Goal: Task Accomplishment & Management: Manage account settings

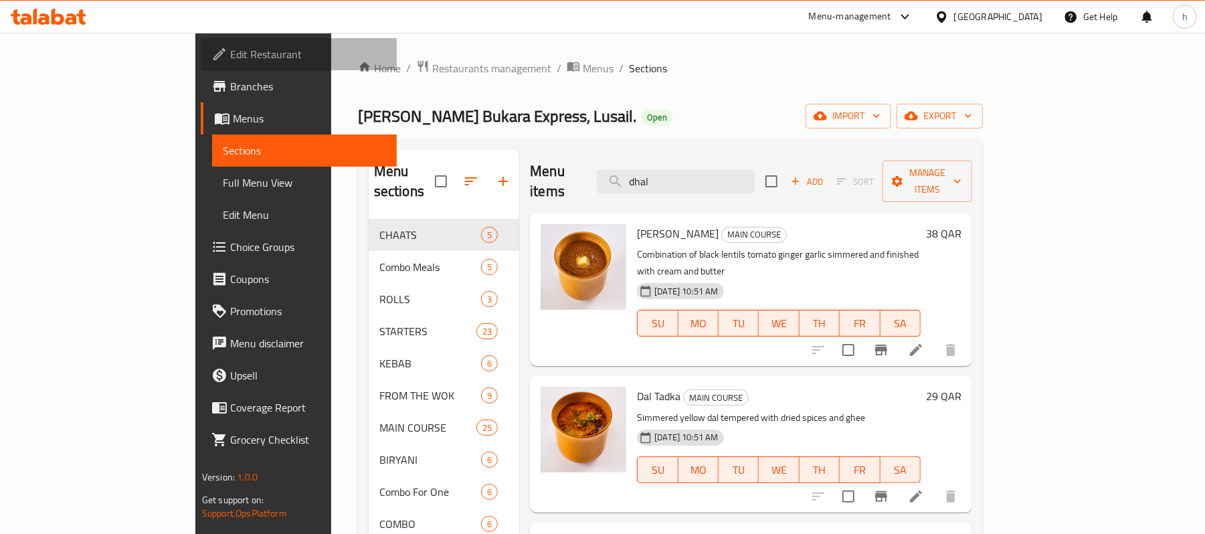
click at [230, 56] on span "Edit Restaurant" at bounding box center [308, 54] width 156 height 16
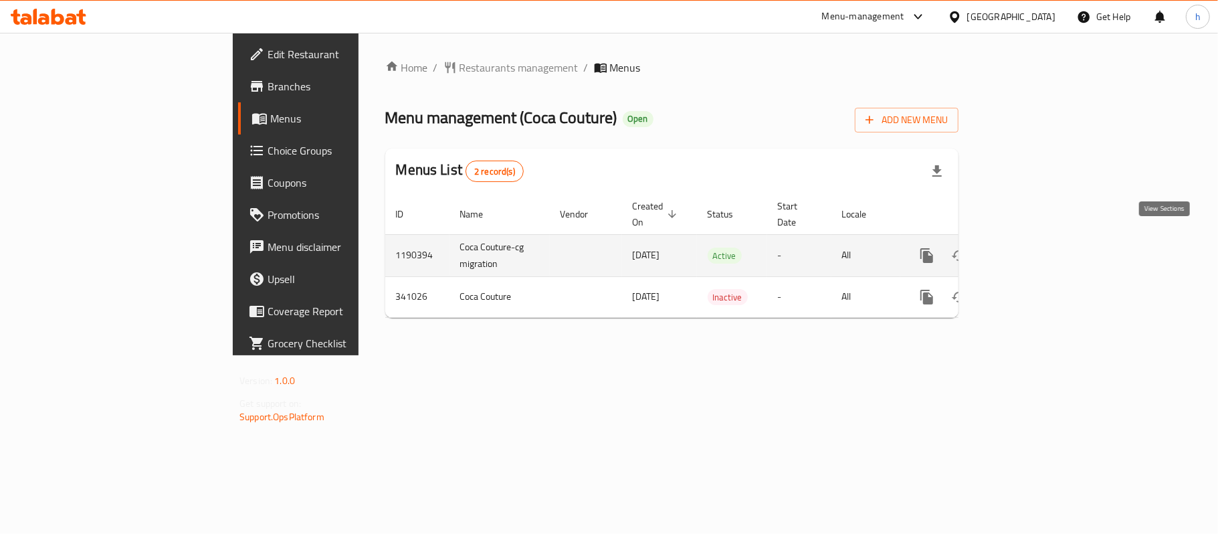
click at [1029, 249] on icon "enhanced table" at bounding box center [1023, 255] width 12 height 12
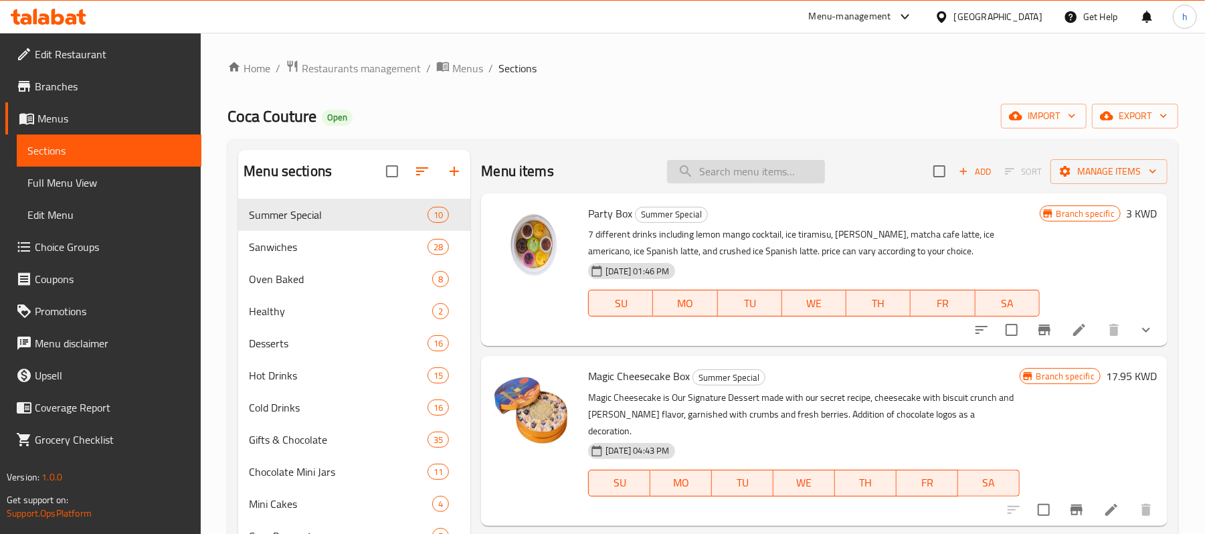
click at [779, 173] on input "search" at bounding box center [746, 171] width 158 height 23
paste input "ocolate Crack Cake"
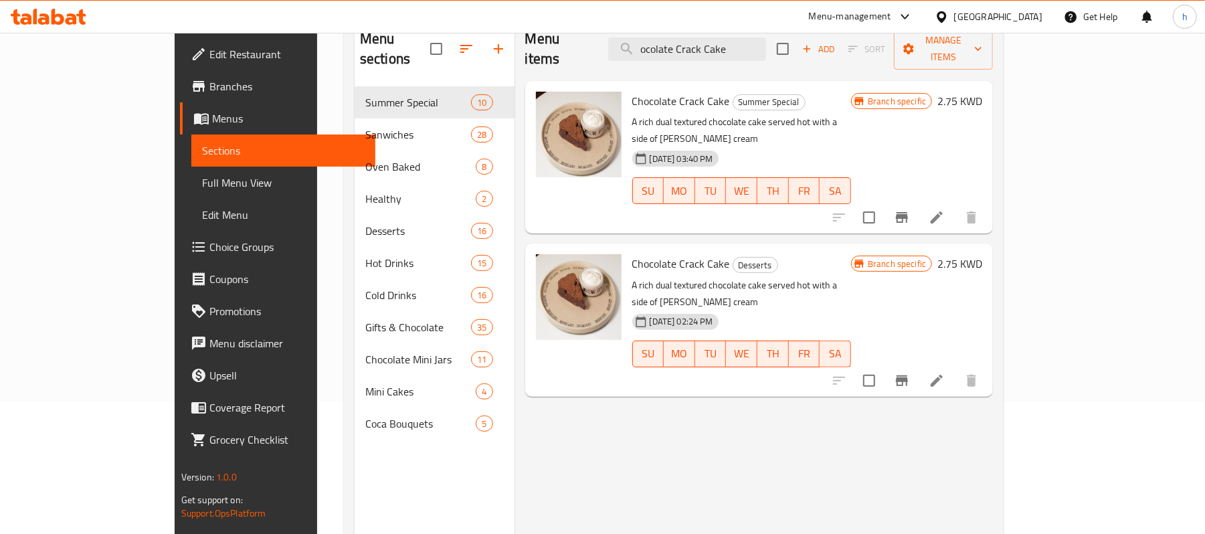
scroll to position [89, 0]
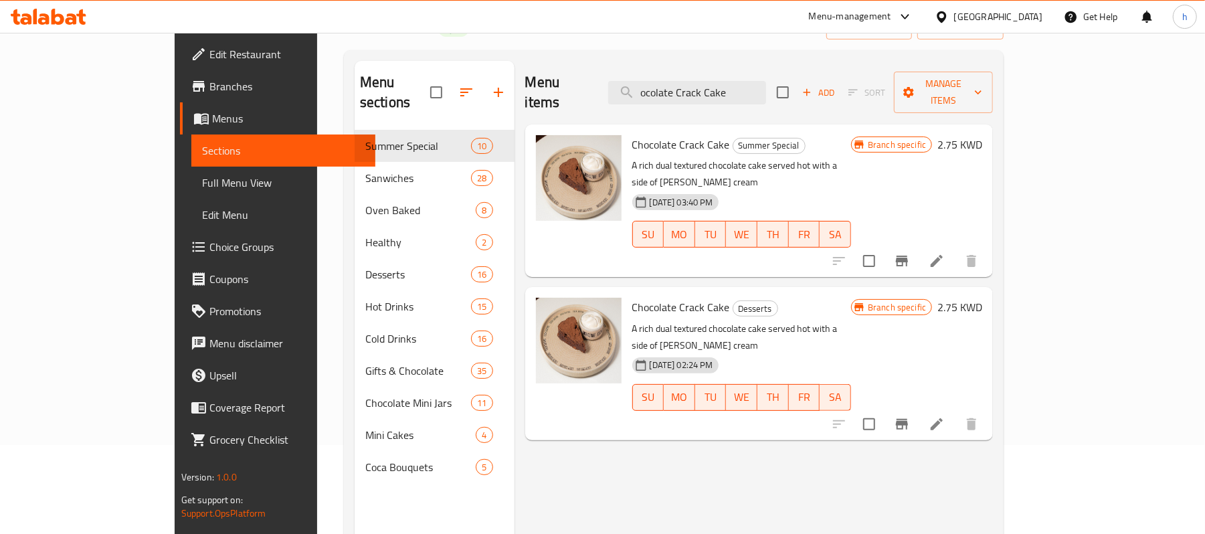
type input "ocolate Crack Cake"
